Goal: Task Accomplishment & Management: Manage account settings

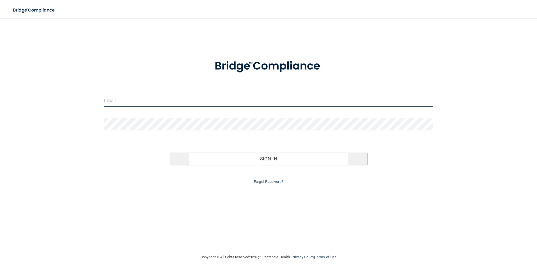
type input "[EMAIL_ADDRESS][DOMAIN_NAME]"
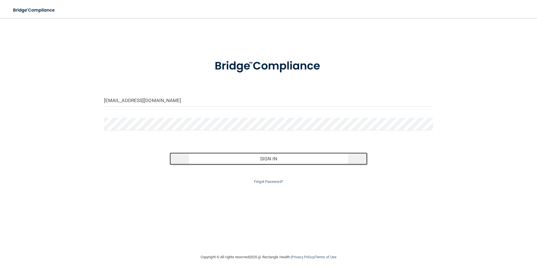
click at [267, 159] on button "Sign In" at bounding box center [269, 159] width 198 height 12
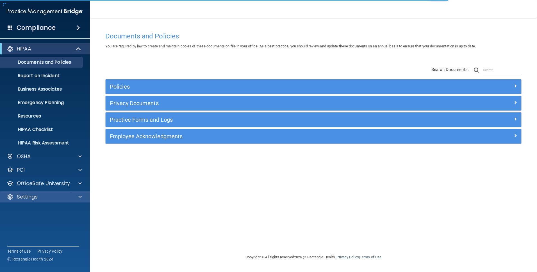
click at [62, 192] on div "Settings" at bounding box center [45, 197] width 90 height 11
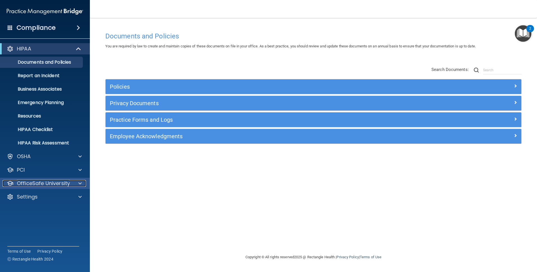
click at [78, 183] on span at bounding box center [79, 183] width 3 height 7
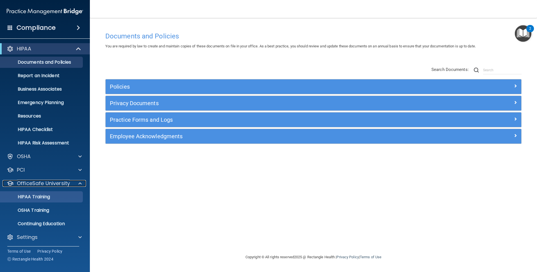
scroll to position [1, 0]
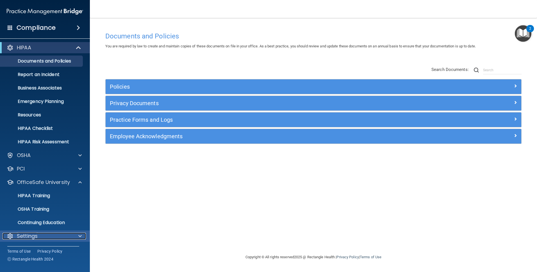
click at [44, 236] on div "Settings" at bounding box center [38, 236] width 70 height 7
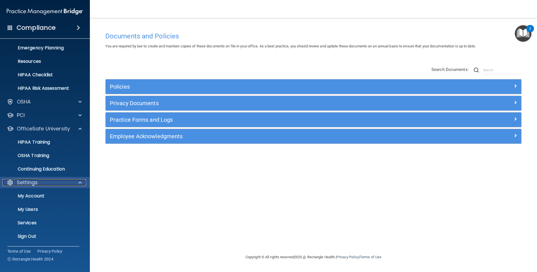
scroll to position [55, 0]
click at [44, 208] on p "My Users" at bounding box center [42, 210] width 77 height 6
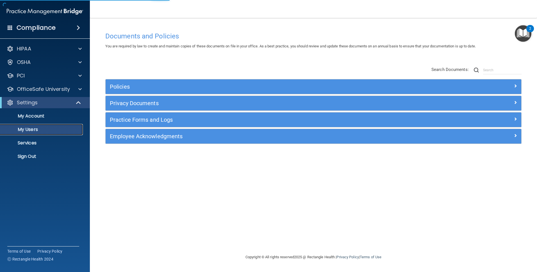
select select "20"
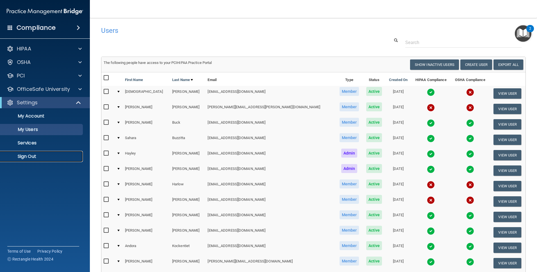
click at [44, 157] on p "Sign Out" at bounding box center [42, 157] width 77 height 6
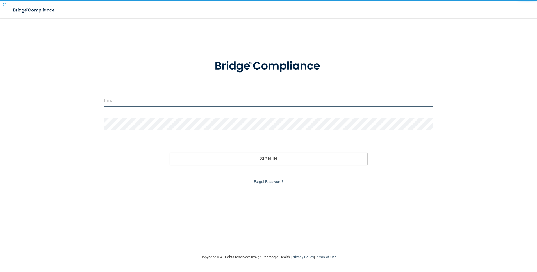
type input "[EMAIL_ADDRESS][DOMAIN_NAME]"
